Goal: Transaction & Acquisition: Purchase product/service

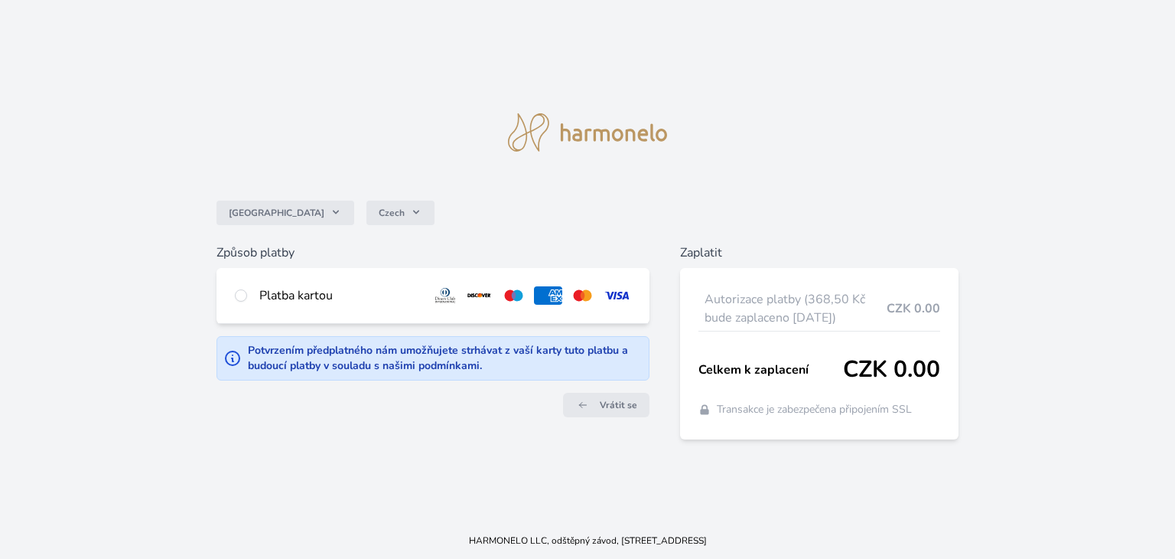
click at [288, 295] on div "Platba kartou" at bounding box center [339, 295] width 160 height 18
radio input "true"
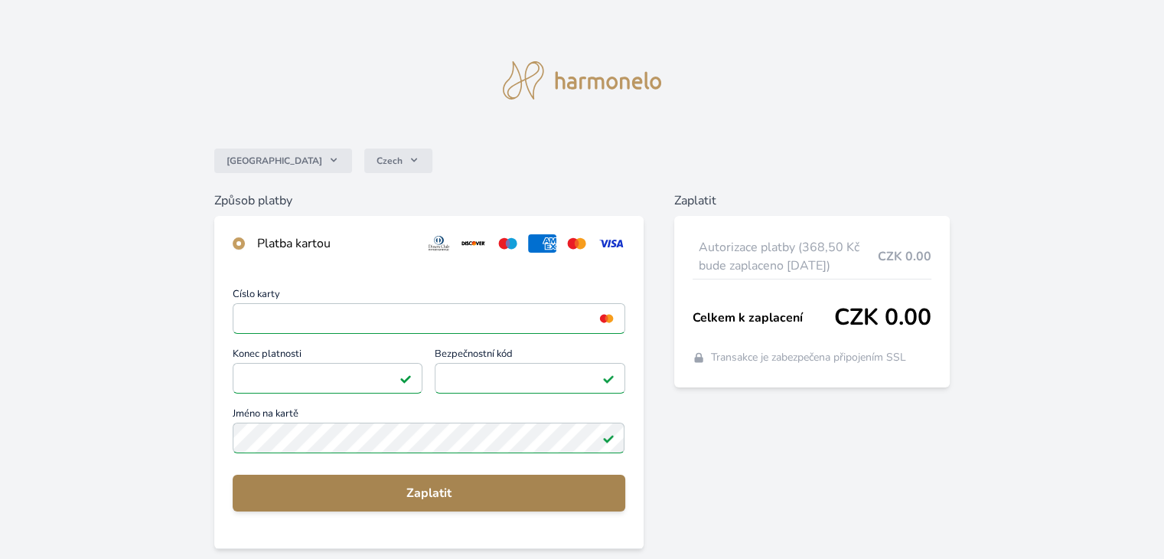
click at [369, 492] on span "Zaplatit" at bounding box center [428, 493] width 367 height 18
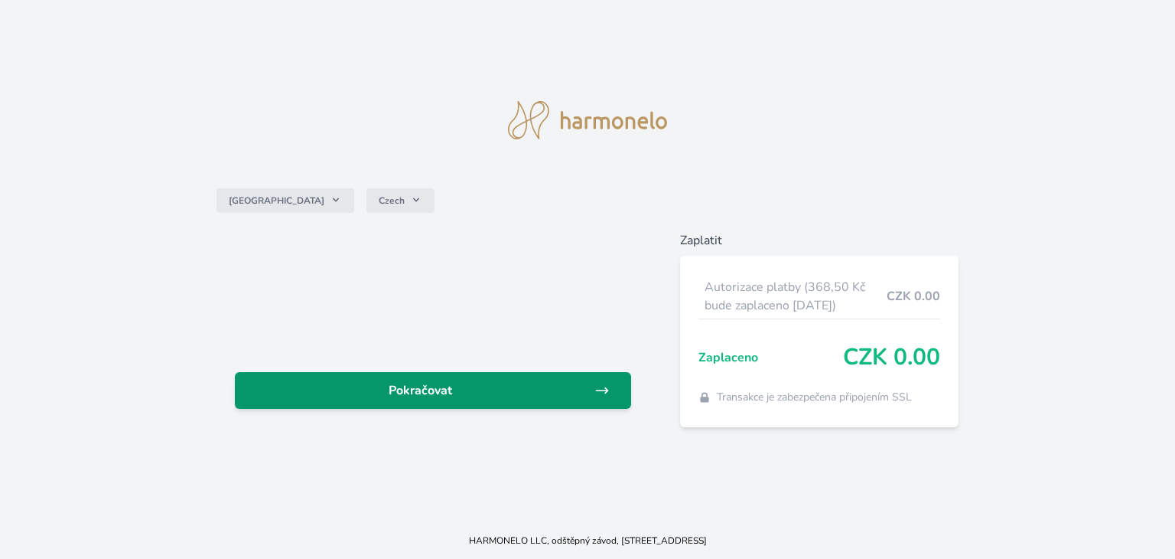
click at [448, 386] on span "Pokračovat" at bounding box center [420, 390] width 347 height 18
